Goal: Transaction & Acquisition: Purchase product/service

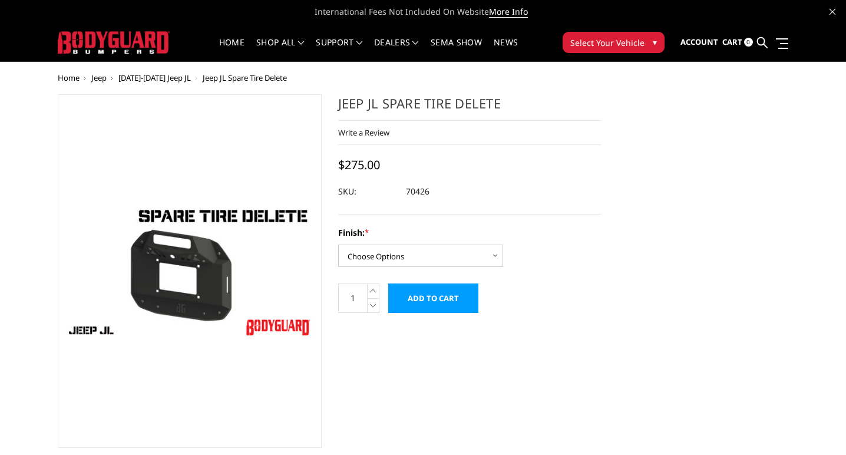
click at [150, 79] on span "[DATE]-[DATE] Jeep JL" at bounding box center [154, 77] width 72 height 11
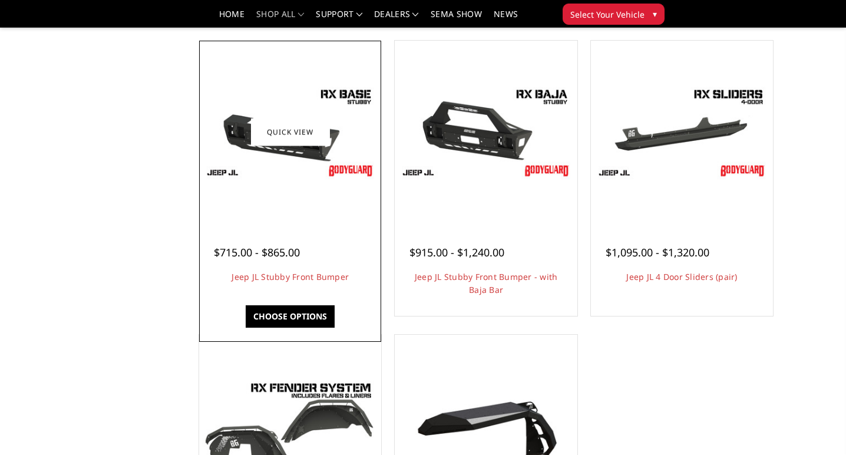
scroll to position [343, 0]
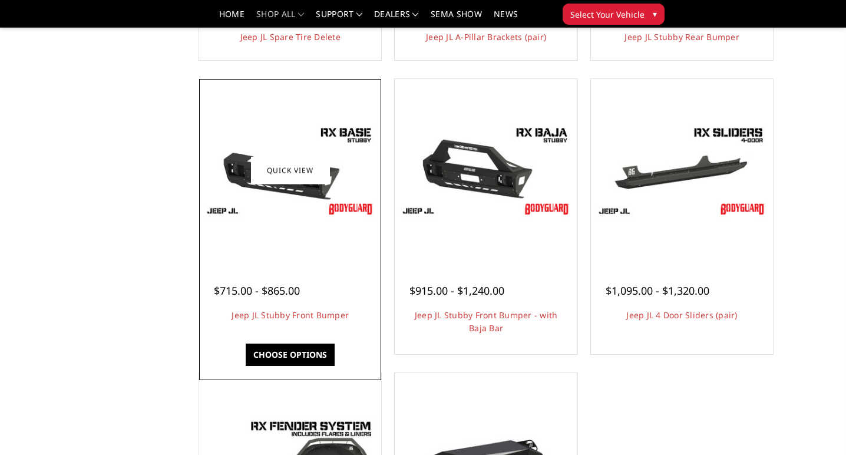
click at [292, 233] on div at bounding box center [290, 170] width 176 height 176
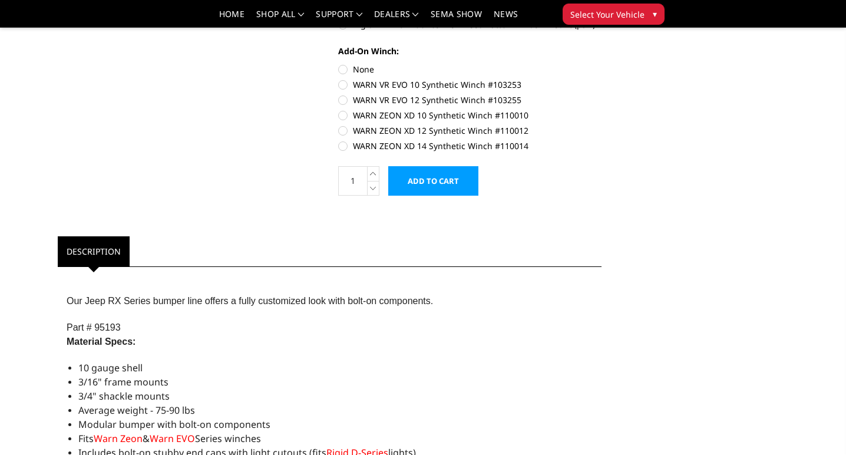
scroll to position [493, 0]
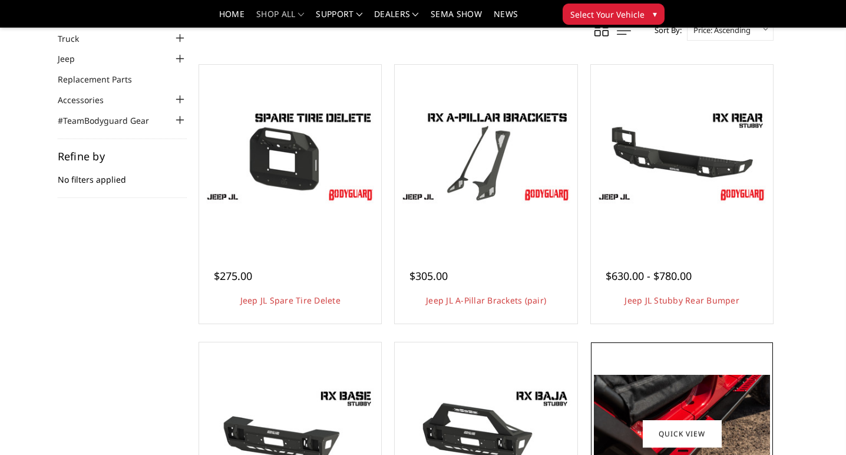
scroll to position [78, 0]
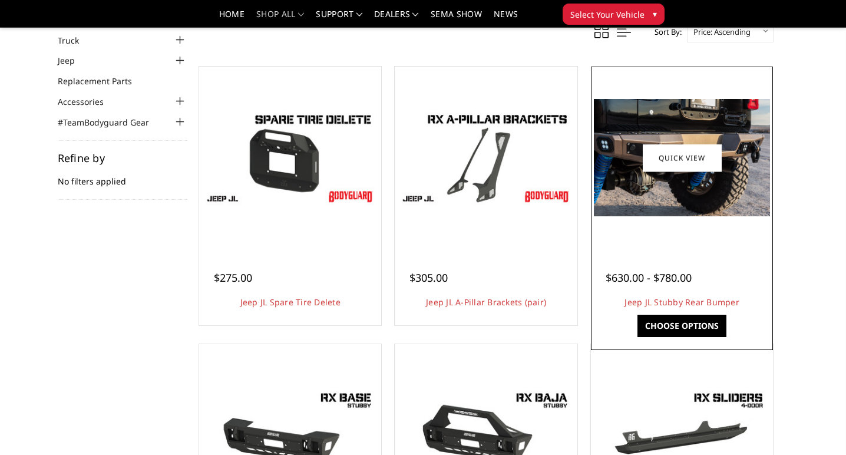
click at [680, 324] on link "Choose Options" at bounding box center [681, 325] width 89 height 22
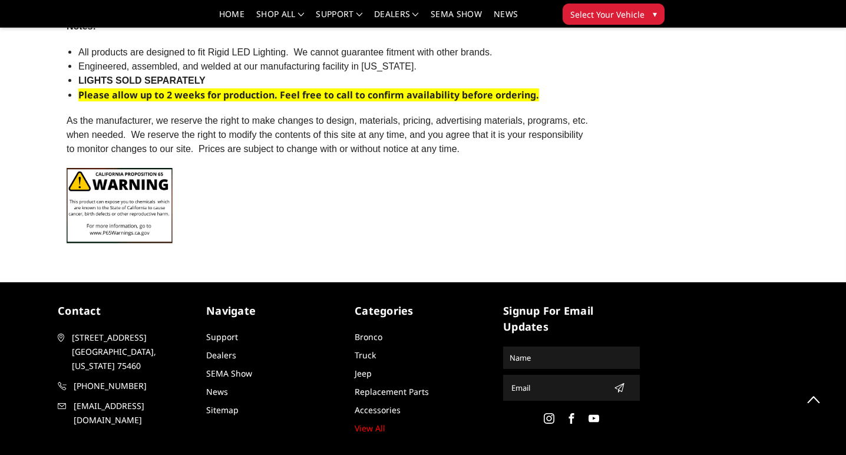
scroll to position [951, 0]
